Goal: Information Seeking & Learning: Learn about a topic

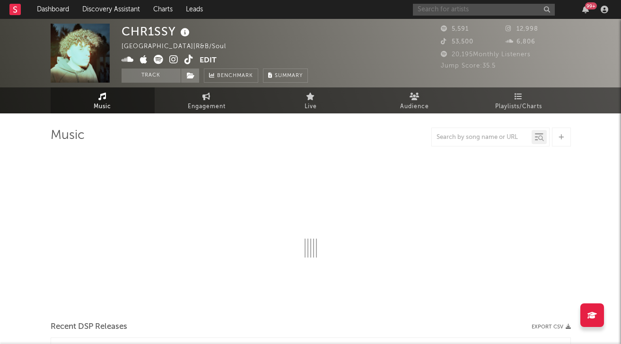
click at [461, 9] on input "text" at bounding box center [484, 10] width 142 height 12
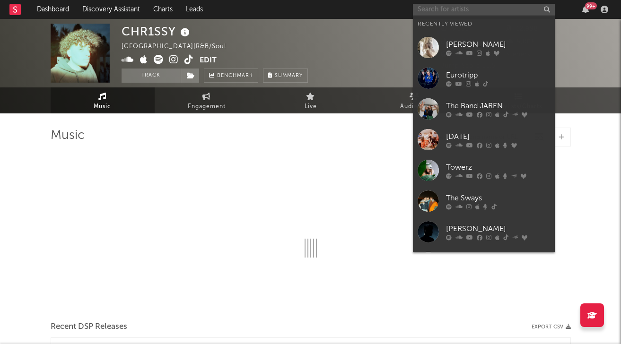
select select "6m"
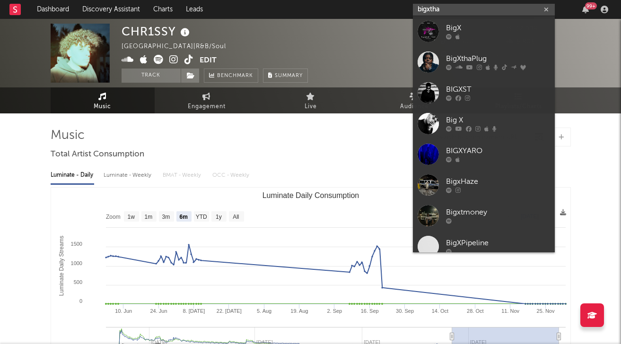
type input "bigxtha"
click at [467, 62] on div "BigXthaPlug" at bounding box center [498, 58] width 104 height 11
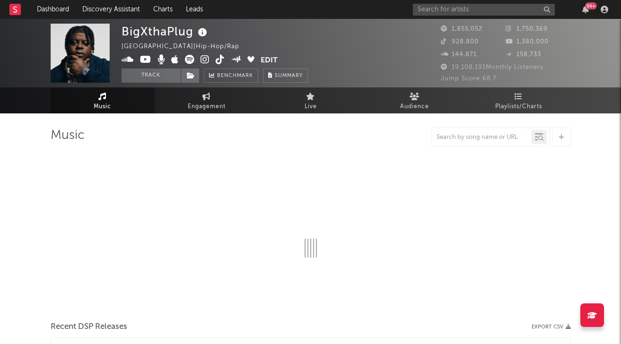
select select "6m"
